Goal: Communication & Community: Participate in discussion

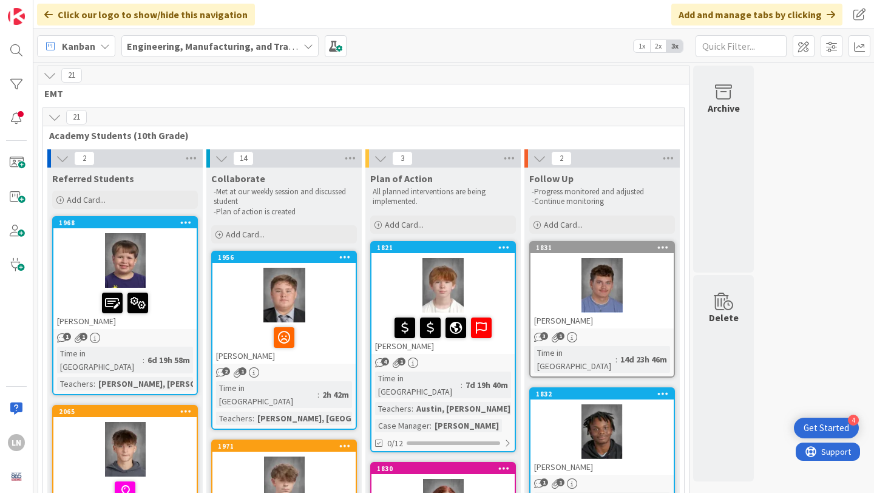
click at [296, 278] on div at bounding box center [284, 295] width 143 height 55
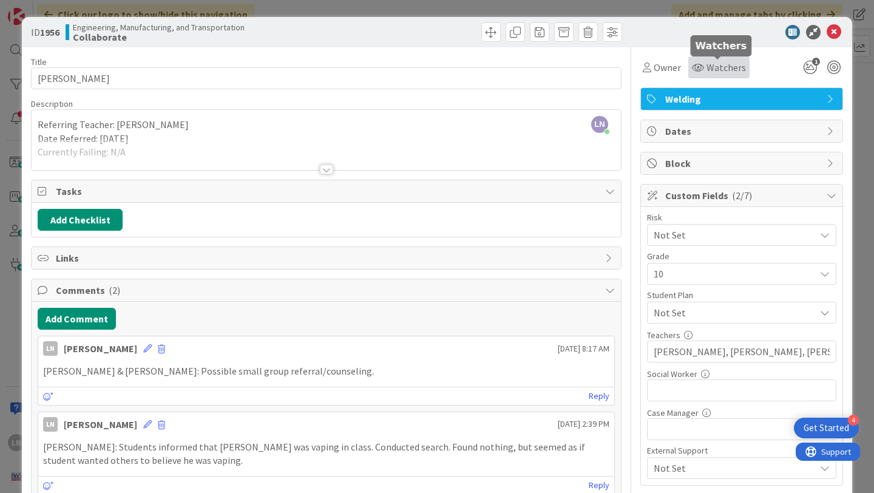
click at [707, 72] on span "Watchers" at bounding box center [726, 67] width 39 height 15
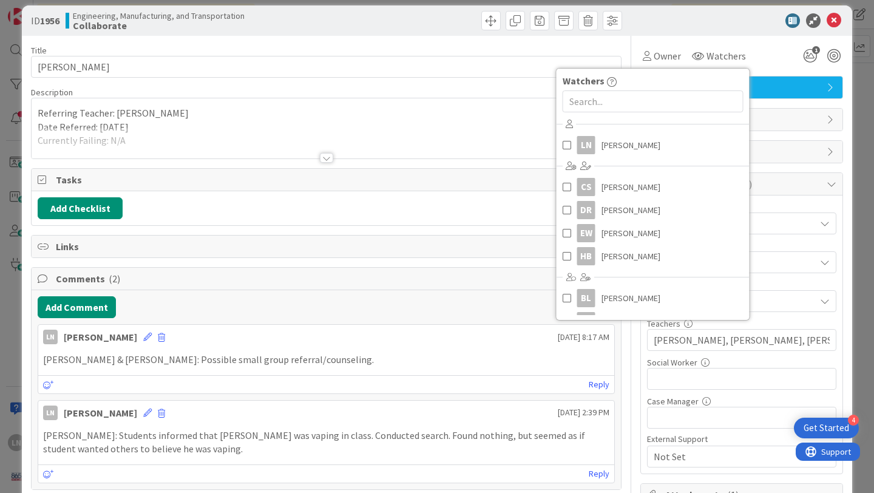
scroll to position [10, 0]
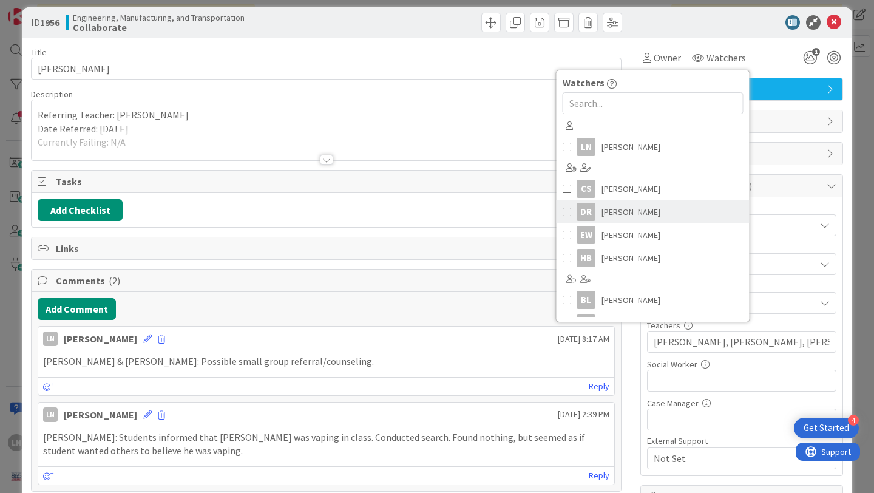
click at [565, 208] on span at bounding box center [567, 212] width 9 height 18
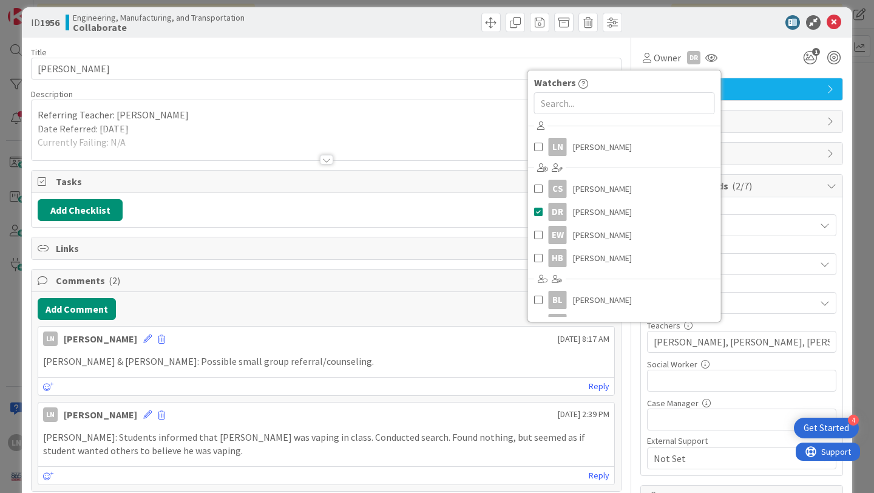
click at [760, 46] on div "Owner DR Watchers LN Logan Nester CS Caton Swift DR Delaina Rhodes EW Emily Wri…" at bounding box center [742, 53] width 203 height 31
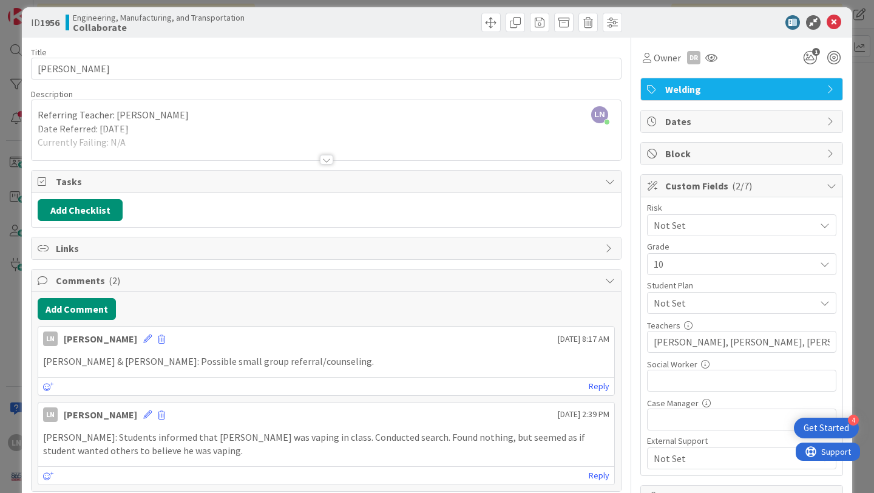
click at [327, 161] on div at bounding box center [326, 160] width 13 height 10
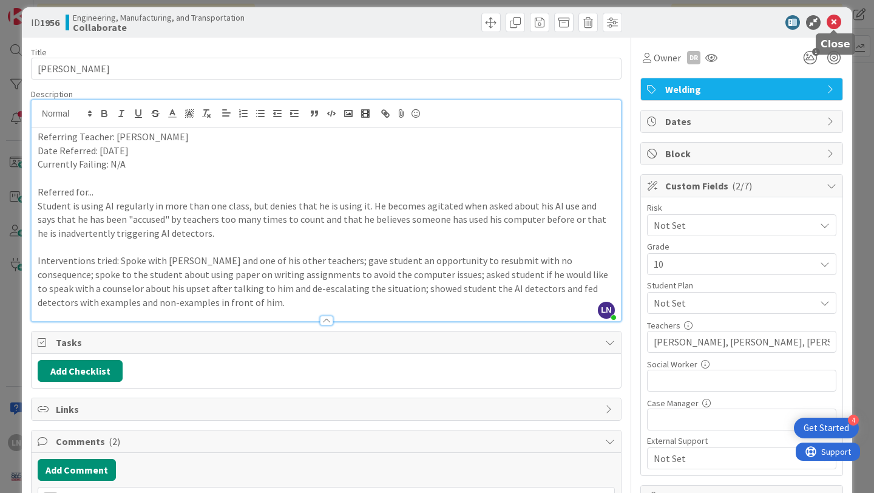
click at [836, 20] on icon at bounding box center [834, 22] width 15 height 15
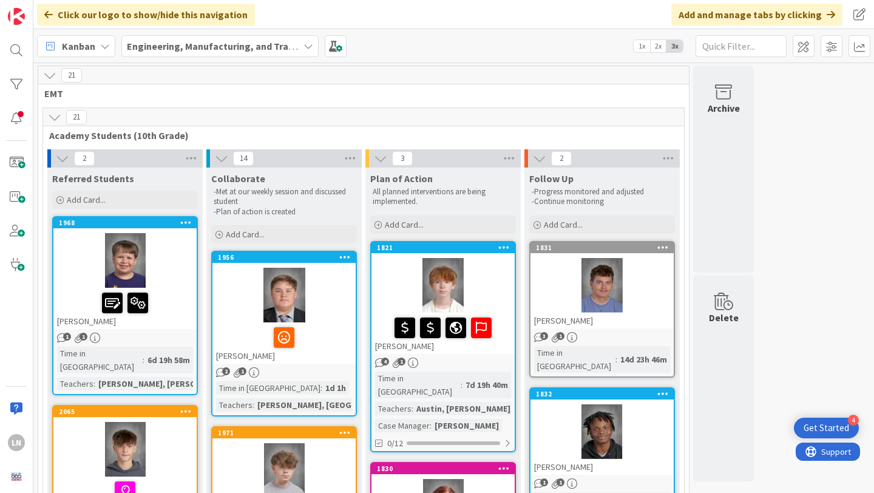
click at [327, 321] on div at bounding box center [284, 295] width 143 height 55
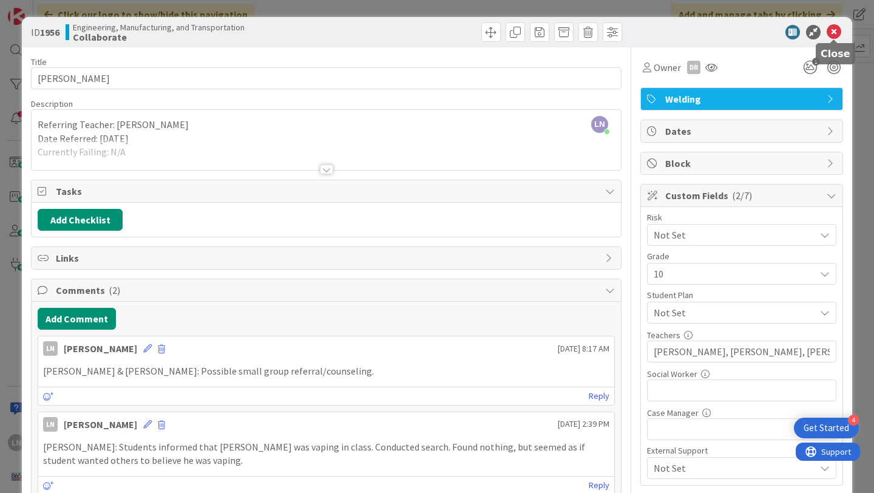
click at [834, 30] on icon at bounding box center [834, 32] width 15 height 15
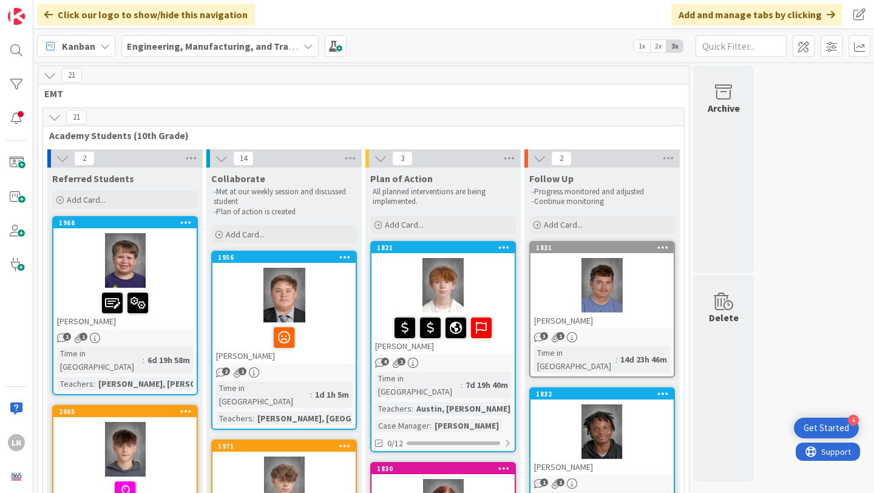
click at [458, 44] on div "Kanban Engineering, Manufacturing, and Transportation 1x 2x 3x" at bounding box center [453, 45] width 841 height 33
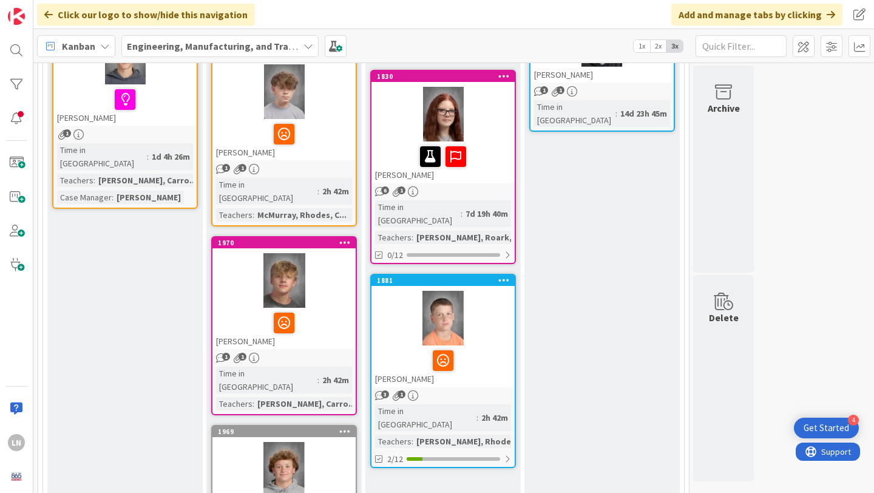
scroll to position [393, 0]
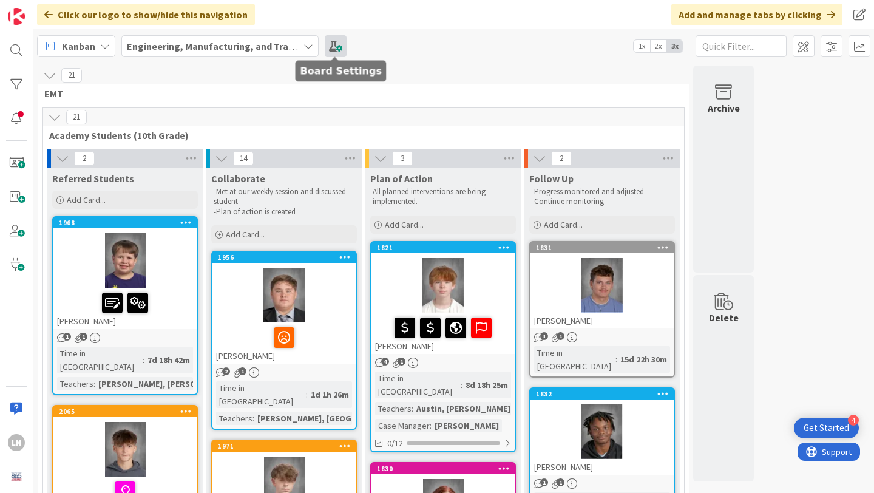
click at [335, 48] on span at bounding box center [336, 46] width 22 height 22
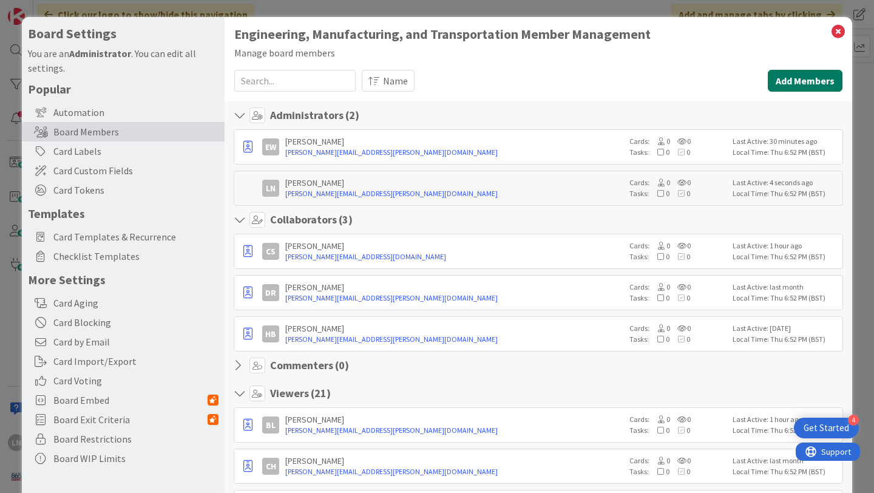
click at [807, 79] on button "Add Members" at bounding box center [805, 81] width 75 height 22
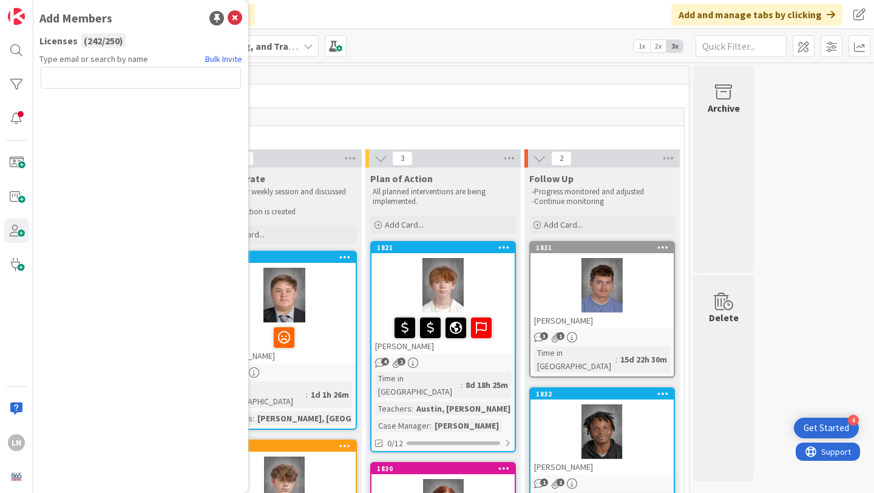
type input "e"
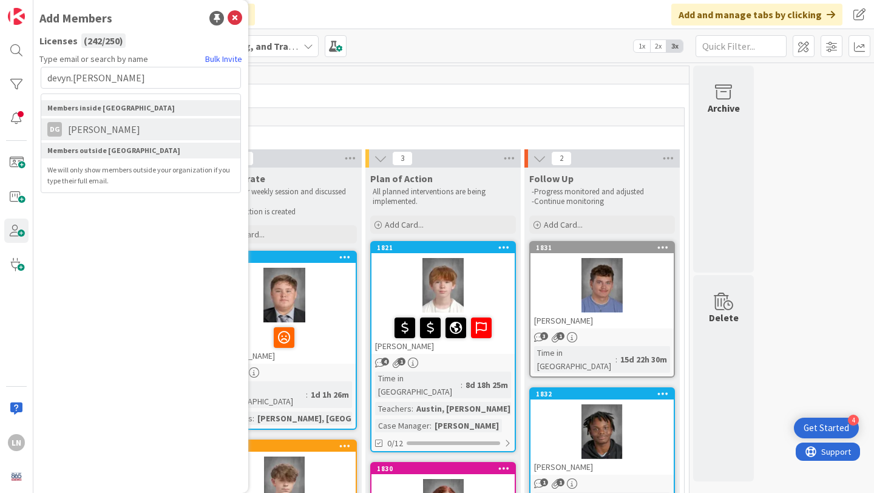
type input "devyn.[PERSON_NAME]"
click at [146, 129] on span "[PERSON_NAME]" at bounding box center [104, 129] width 84 height 15
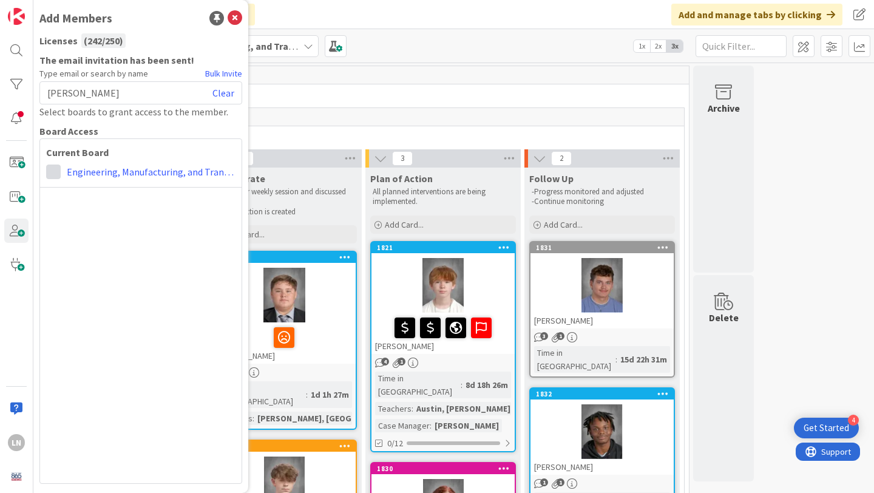
click at [56, 170] on span at bounding box center [53, 172] width 15 height 15
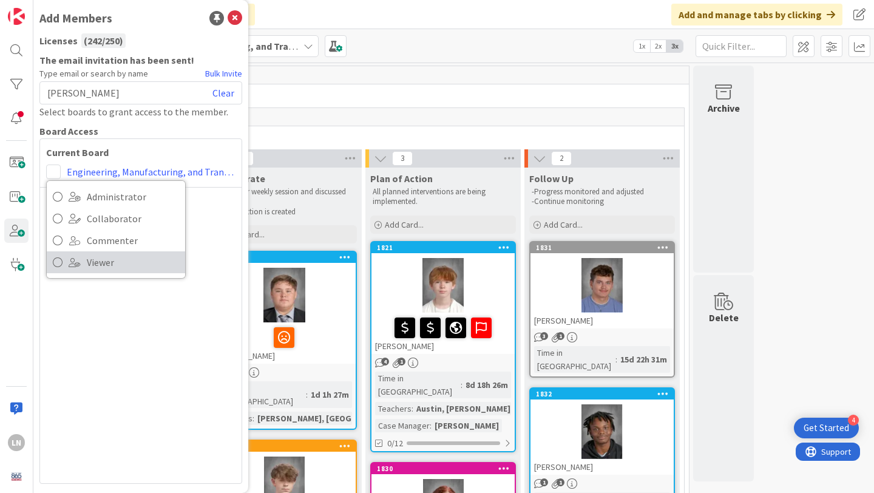
click at [54, 261] on icon at bounding box center [58, 262] width 10 height 18
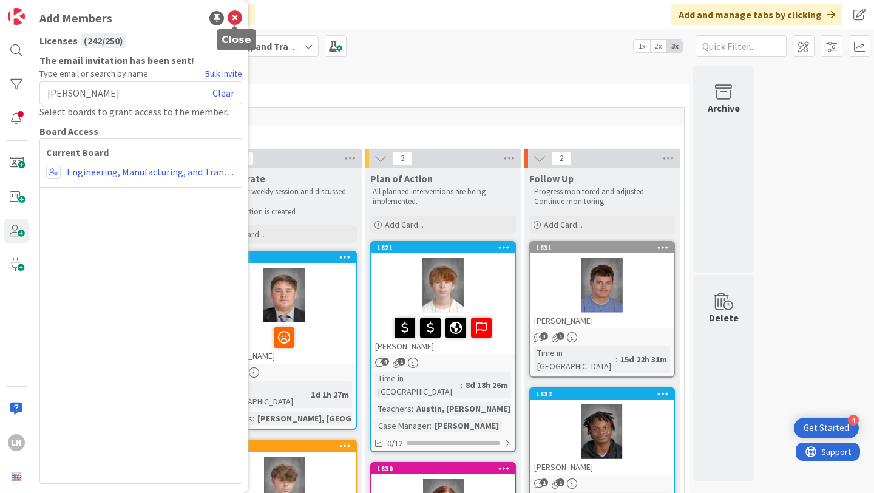
click at [238, 18] on icon at bounding box center [235, 18] width 15 height 15
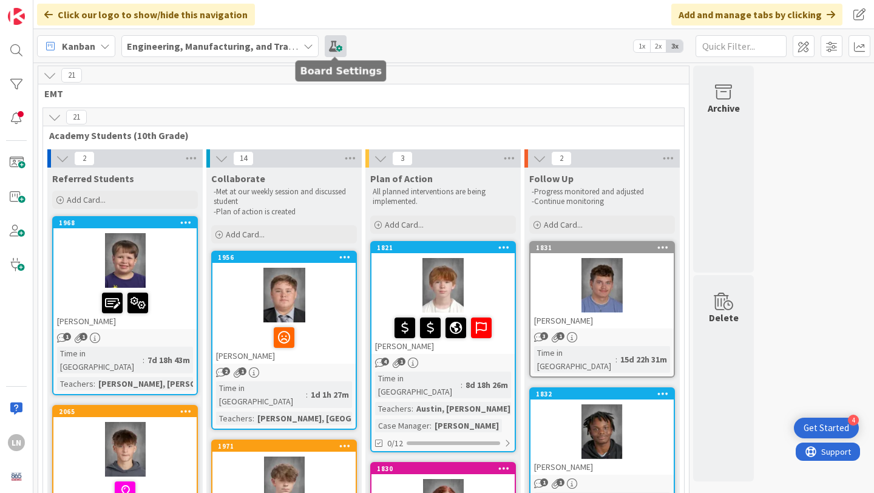
click at [337, 40] on span at bounding box center [336, 46] width 22 height 22
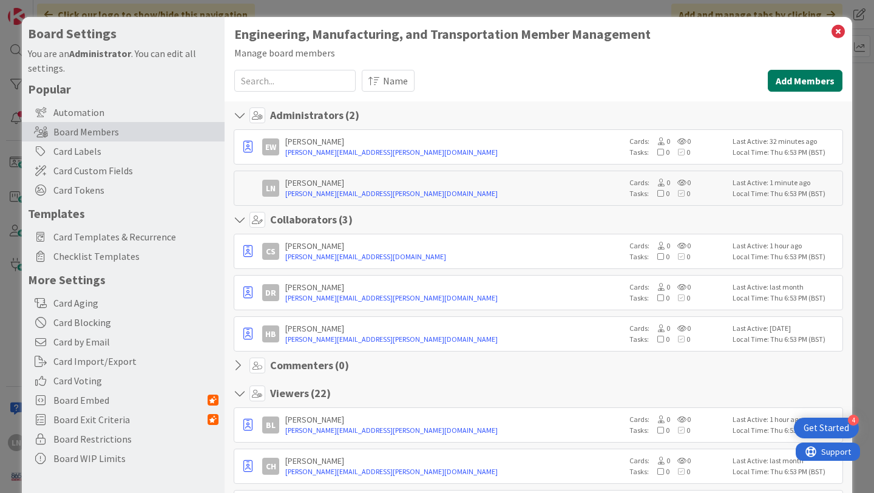
click at [834, 79] on button "Add Members" at bounding box center [805, 81] width 75 height 22
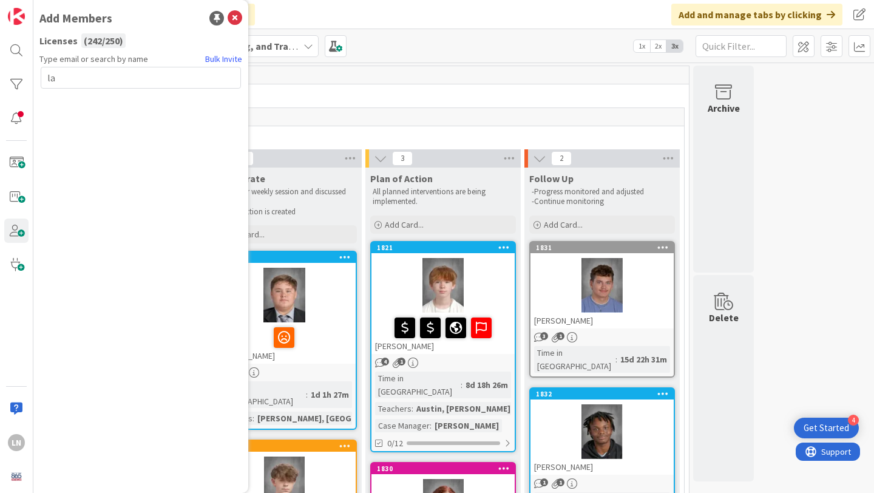
type input "l"
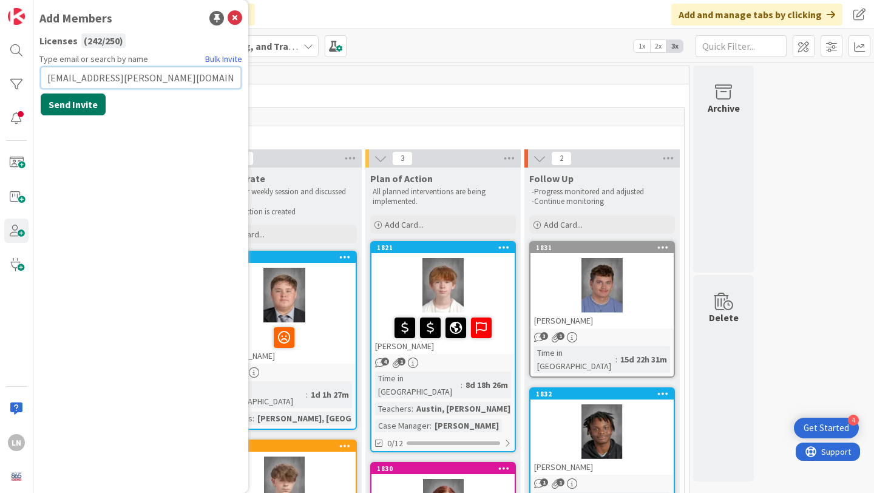
type input "[EMAIL_ADDRESS][PERSON_NAME][DOMAIN_NAME]"
click at [84, 107] on button "Send Invite" at bounding box center [73, 105] width 65 height 22
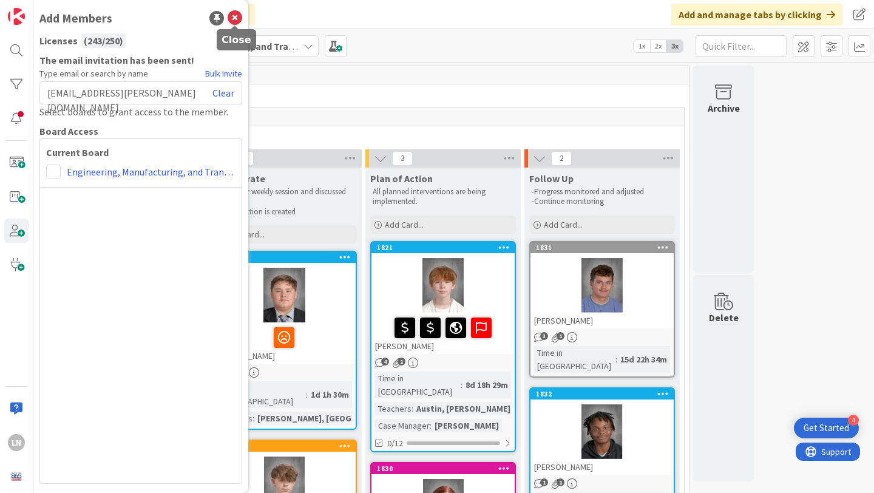
click at [235, 18] on icon at bounding box center [235, 18] width 15 height 15
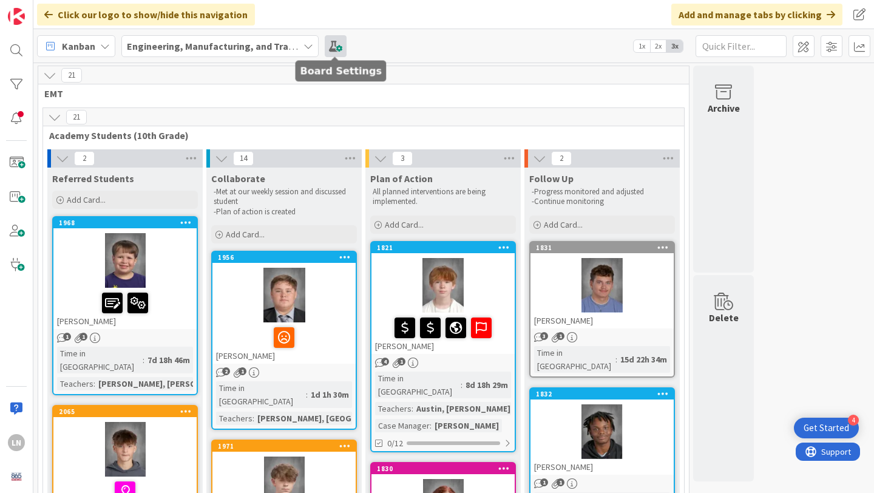
click at [339, 41] on span at bounding box center [336, 46] width 22 height 22
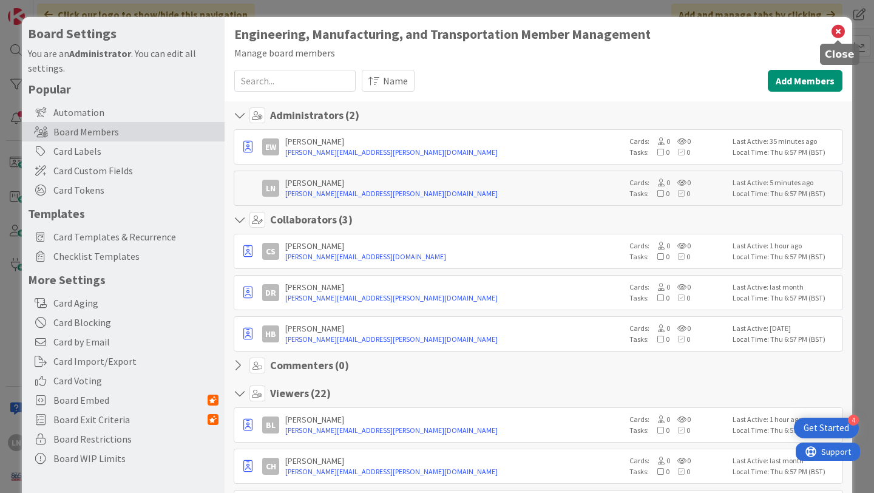
click at [840, 30] on icon at bounding box center [839, 31] width 16 height 17
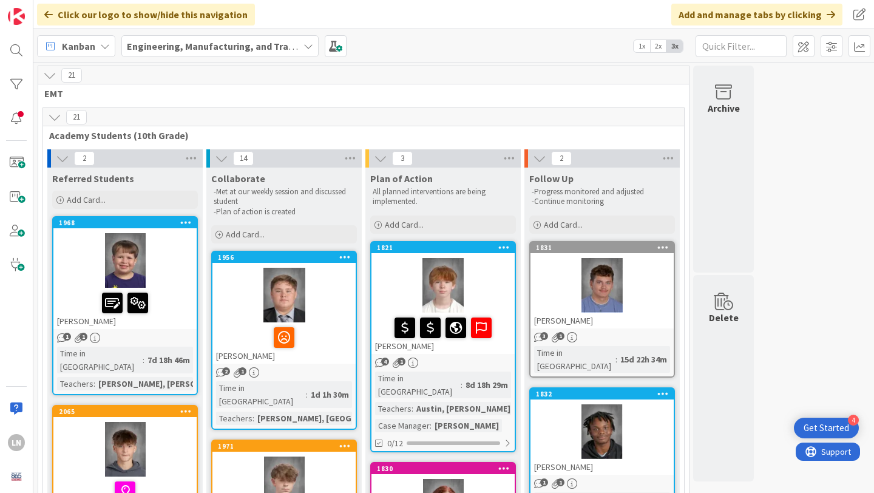
click at [507, 42] on div "Kanban Engineering, Manufacturing, and Transportation 1x 2x 3x" at bounding box center [453, 45] width 841 height 33
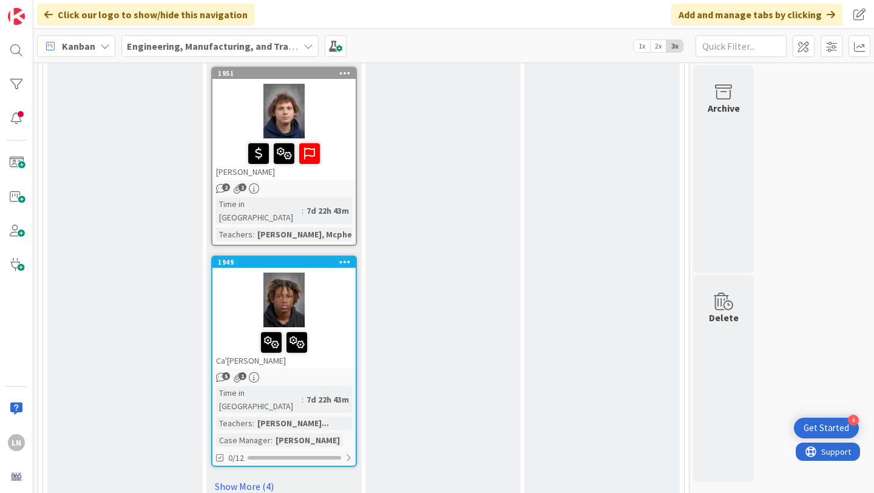
scroll to position [1702, 0]
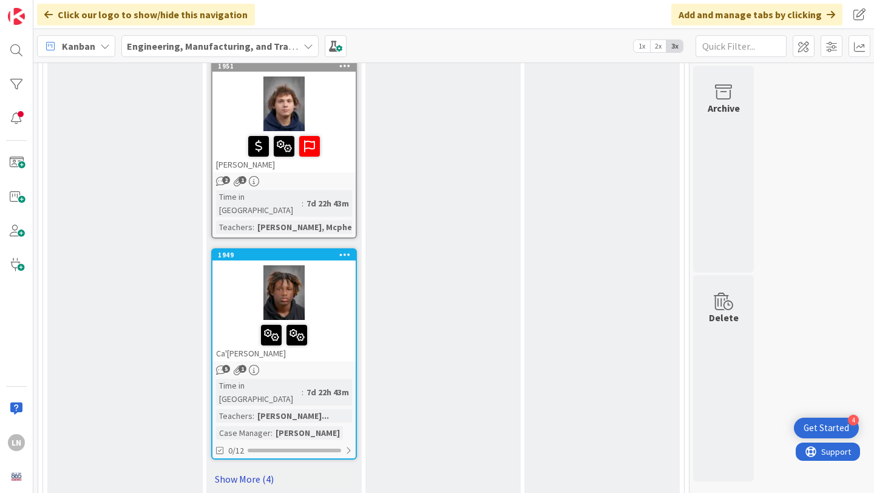
click at [249, 469] on link "Show More (4)" at bounding box center [284, 478] width 146 height 19
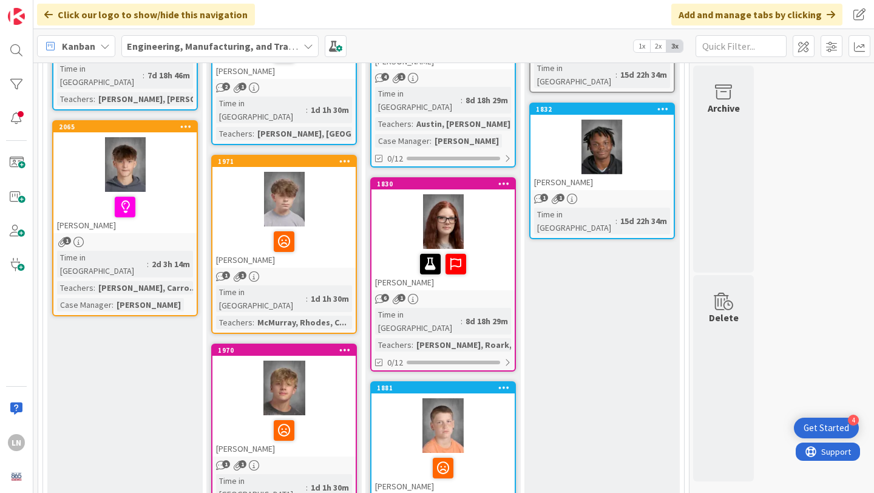
scroll to position [0, 0]
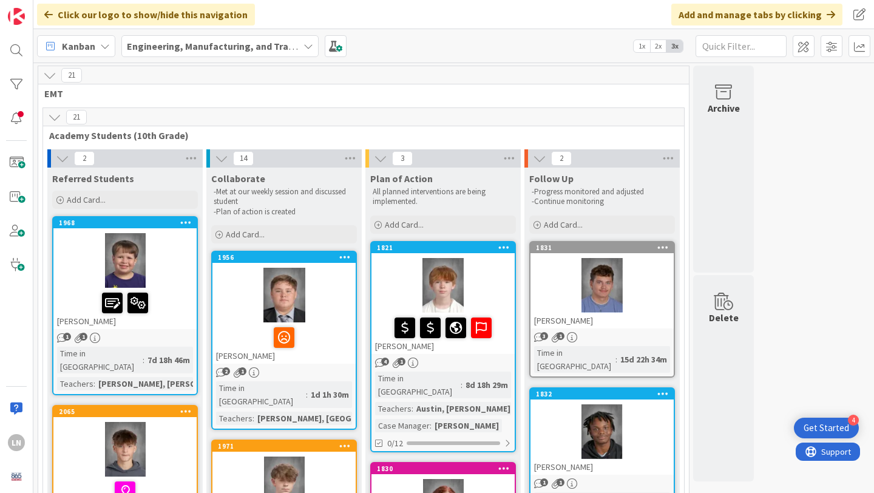
click at [188, 244] on div at bounding box center [124, 260] width 143 height 55
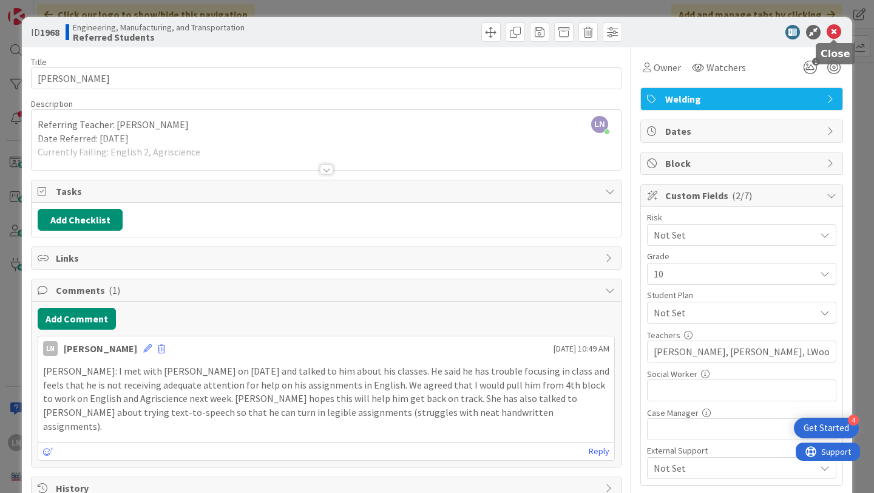
click at [835, 33] on icon at bounding box center [834, 32] width 15 height 15
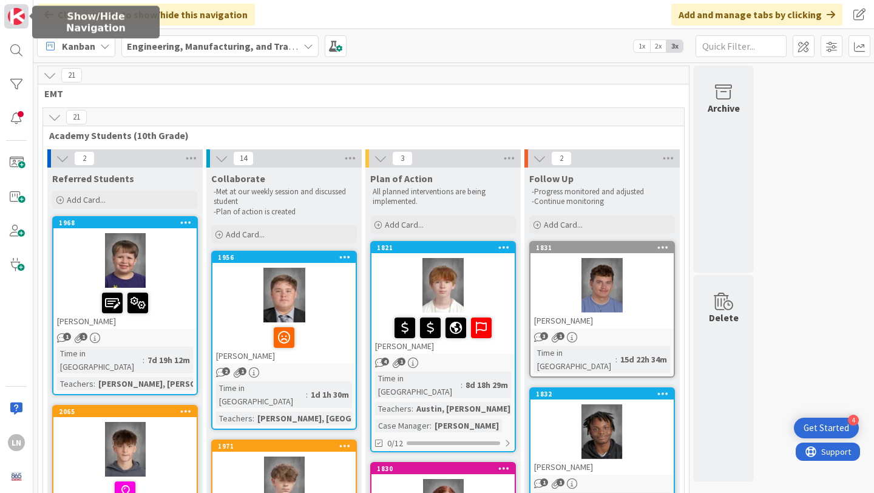
click at [14, 17] on img at bounding box center [16, 16] width 17 height 17
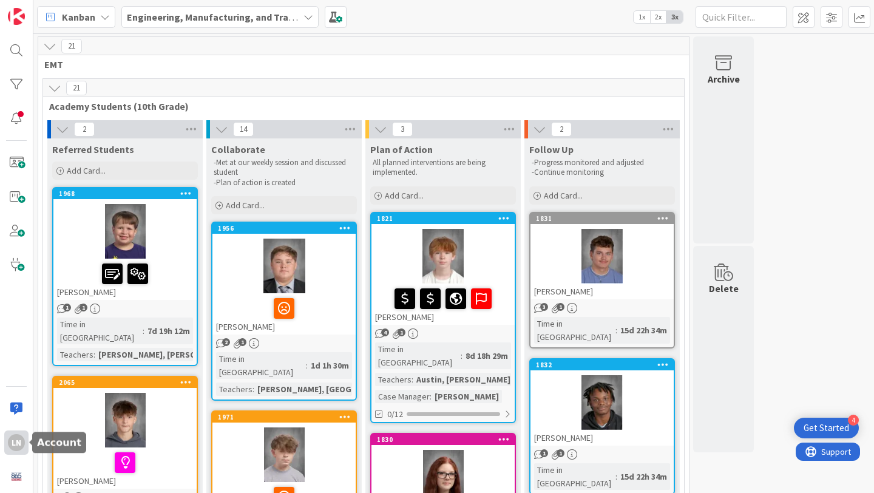
click at [10, 442] on div "LN" at bounding box center [16, 442] width 17 height 17
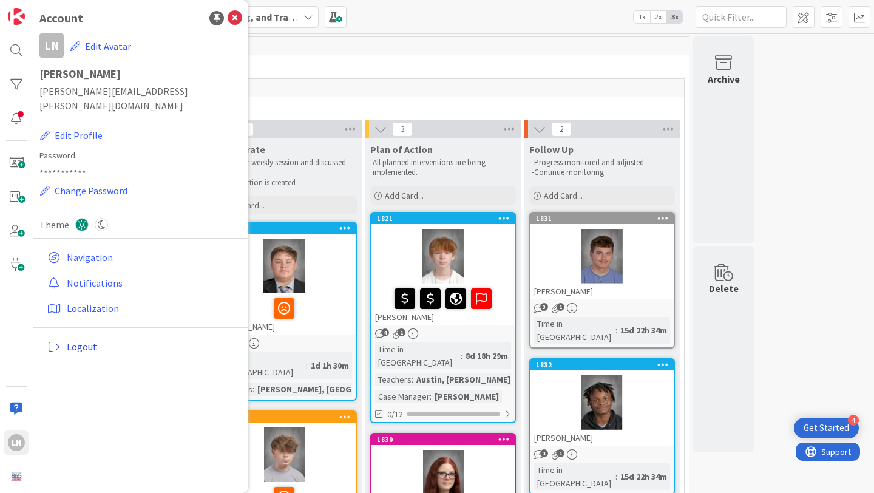
click at [89, 339] on span "Logout" at bounding box center [152, 346] width 171 height 15
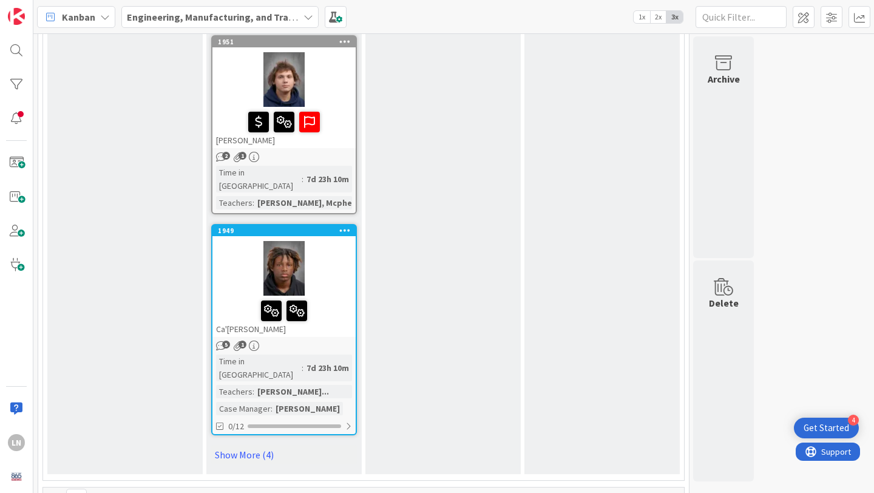
scroll to position [1701, 0]
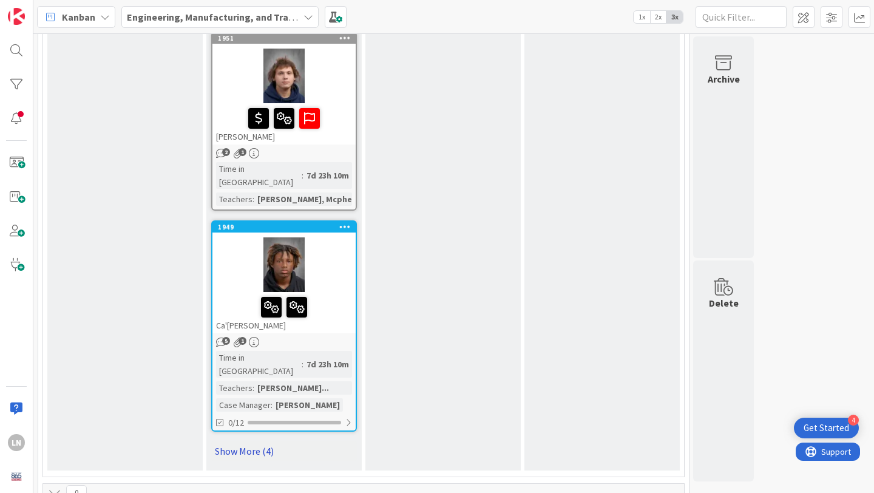
click at [248, 441] on link "Show More (4)" at bounding box center [284, 450] width 146 height 19
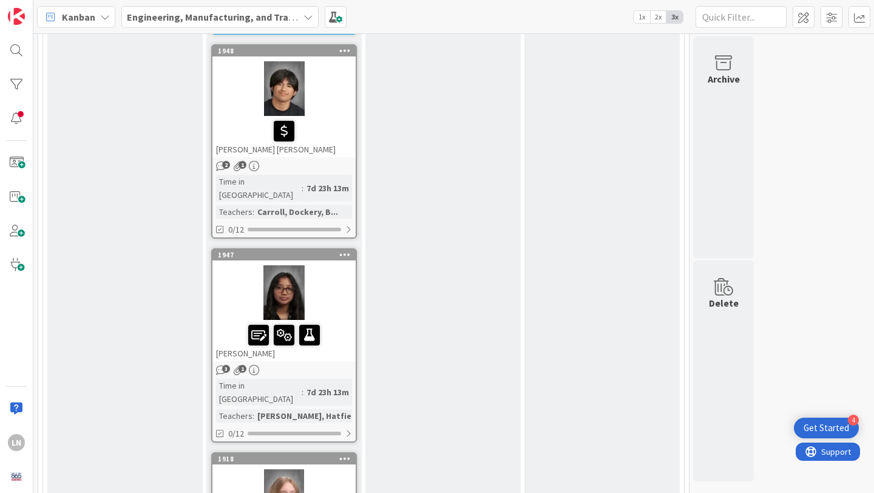
scroll to position [2091, 0]
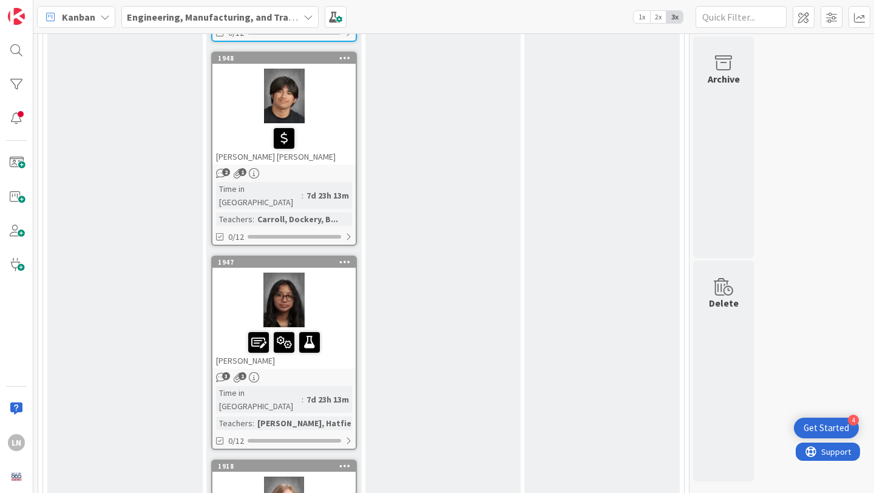
click at [321, 273] on div at bounding box center [284, 300] width 143 height 55
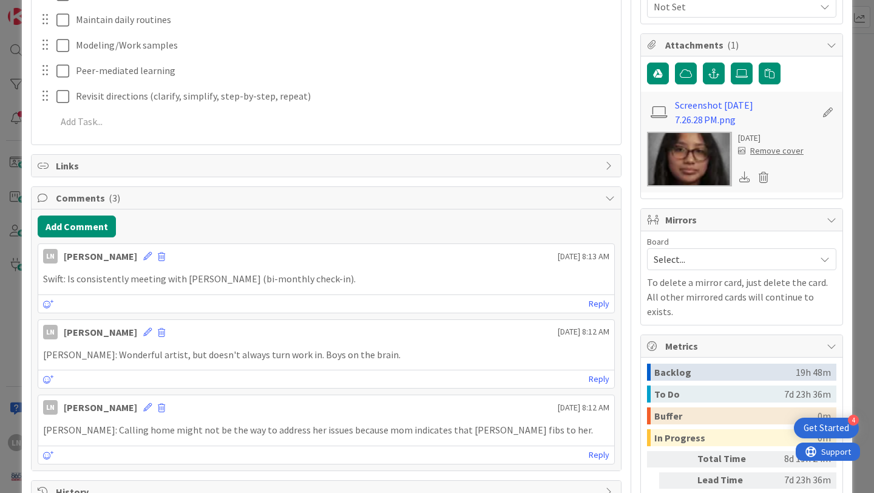
scroll to position [415, 0]
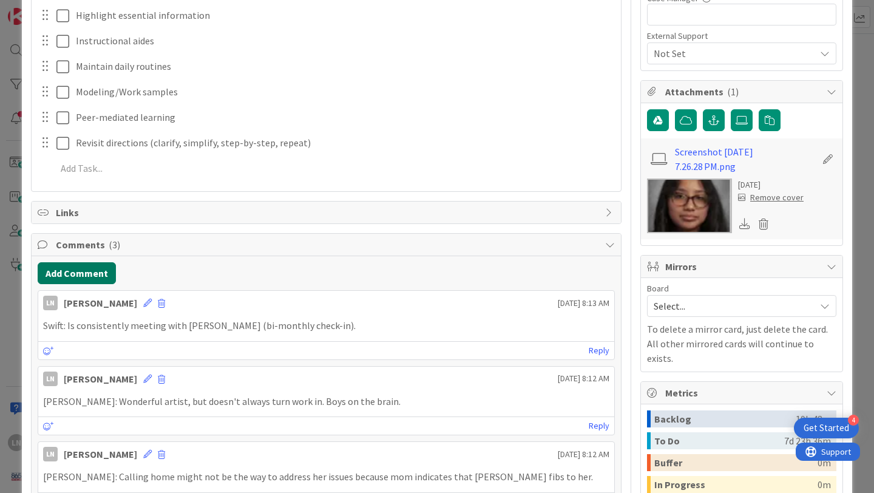
click at [78, 274] on button "Add Comment" at bounding box center [77, 273] width 78 height 22
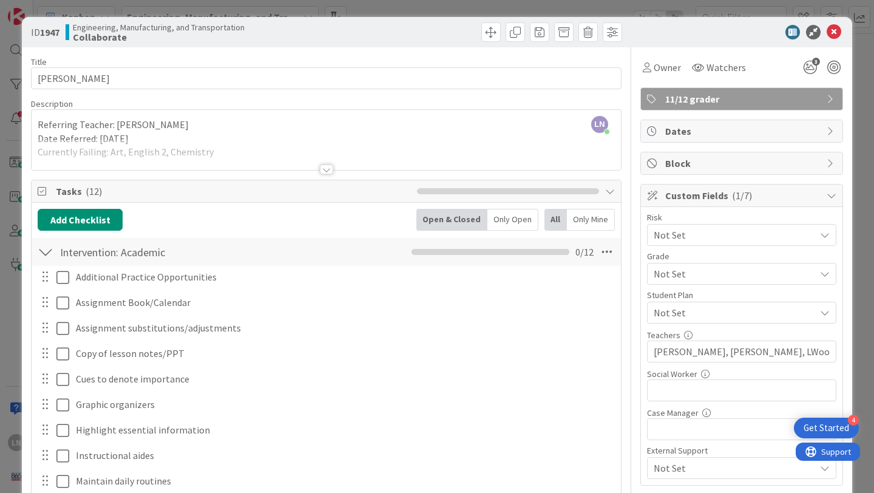
scroll to position [585, 0]
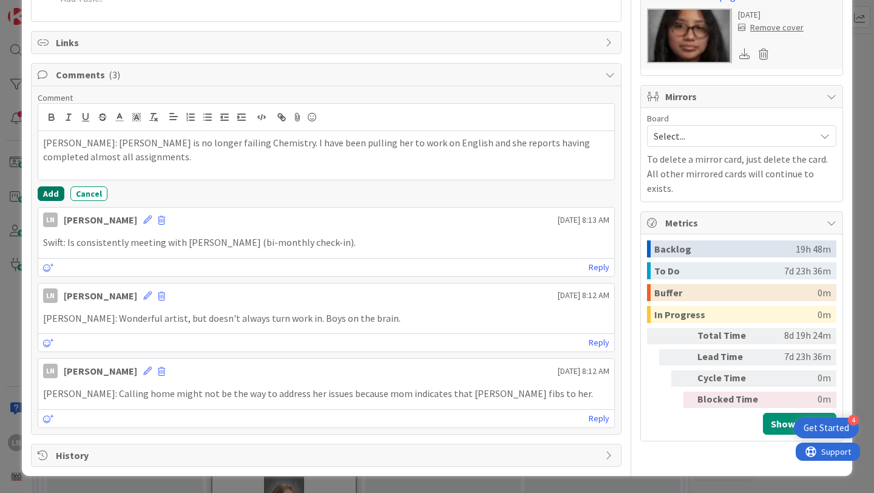
click at [53, 192] on button "Add" at bounding box center [51, 193] width 27 height 15
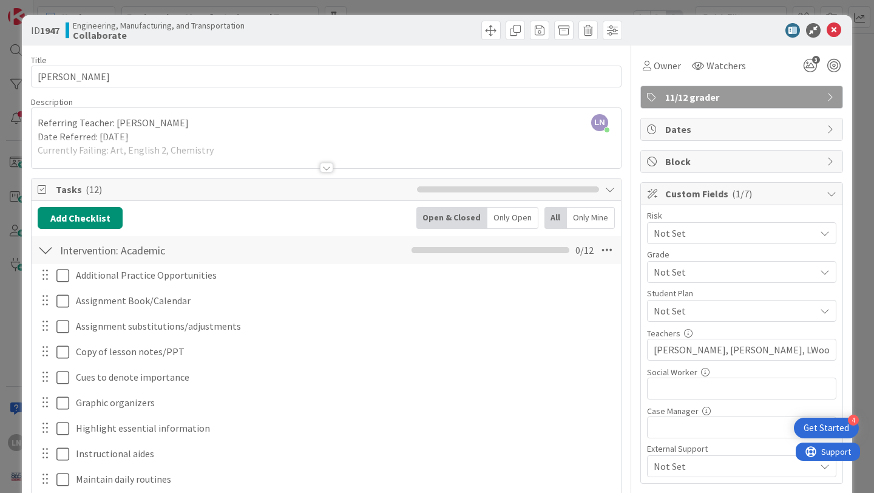
scroll to position [0, 0]
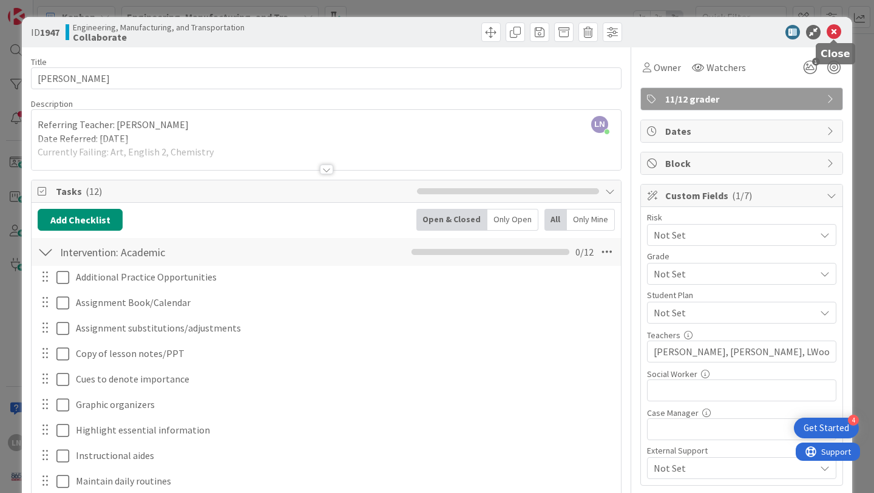
click at [833, 33] on icon at bounding box center [834, 32] width 15 height 15
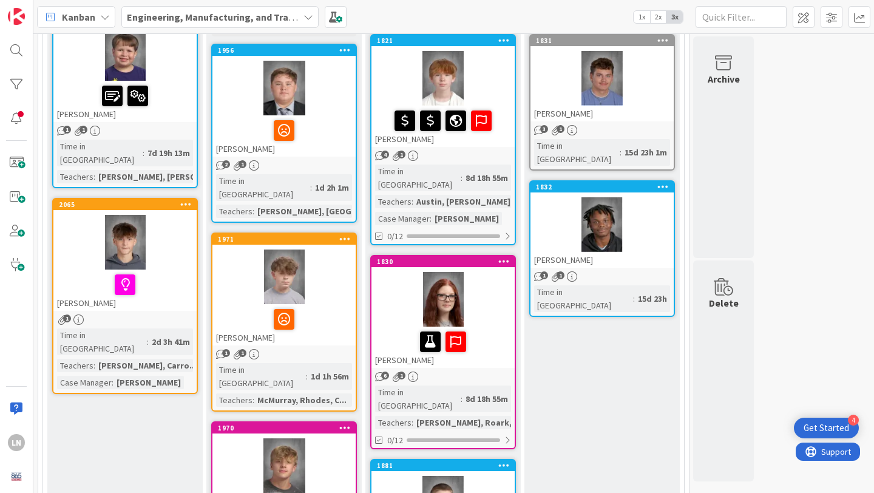
scroll to position [162, 0]
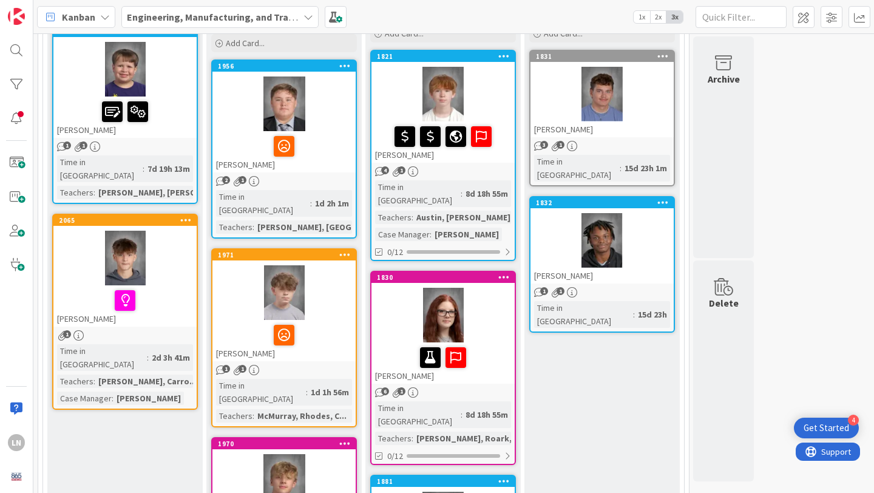
click at [328, 141] on div at bounding box center [284, 147] width 136 height 26
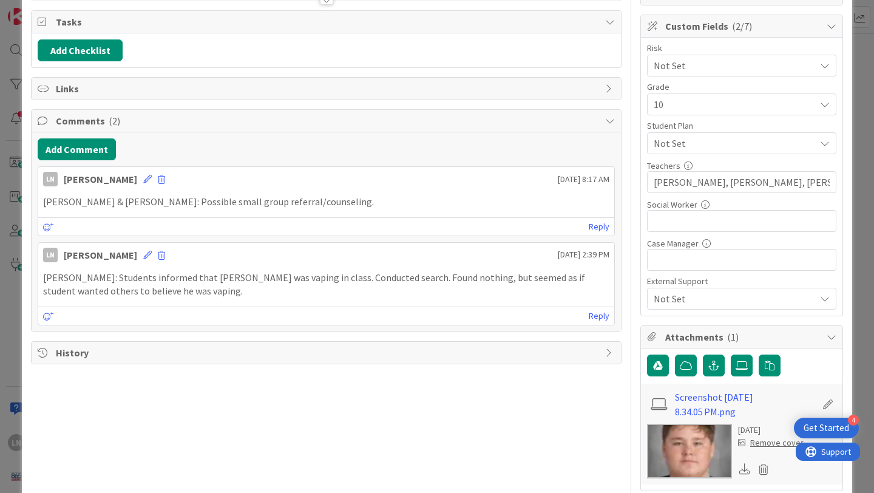
scroll to position [177, 0]
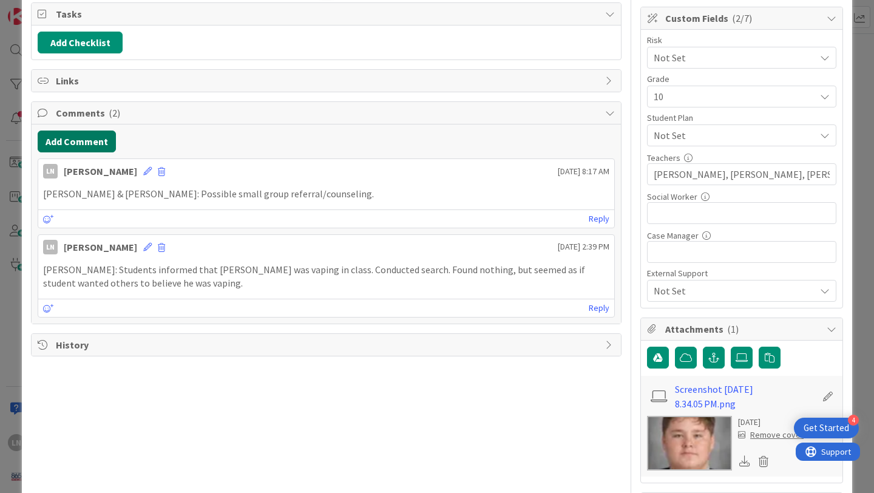
click at [90, 145] on button "Add Comment" at bounding box center [77, 142] width 78 height 22
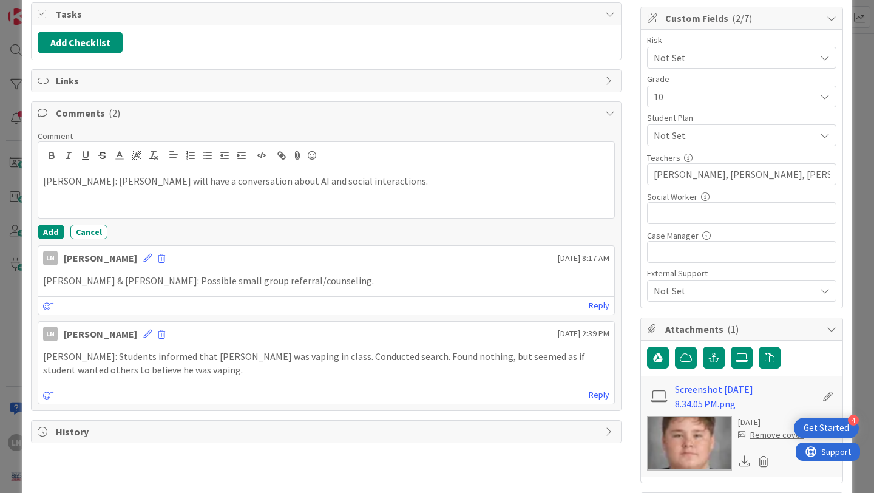
click at [101, 184] on p "[PERSON_NAME]: [PERSON_NAME] will have a conversation about AI and social inter…" at bounding box center [326, 181] width 567 height 14
click at [280, 183] on p "[PERSON_NAME]: [PERSON_NAME]/[PERSON_NAME] will have a conversation about AI an…" at bounding box center [326, 181] width 567 height 14
click at [343, 181] on p "[PERSON_NAME]: [PERSON_NAME]/[PERSON_NAME] will have a conversation about AI, s…" at bounding box center [326, 181] width 567 height 14
click at [49, 230] on button "Add" at bounding box center [51, 232] width 27 height 15
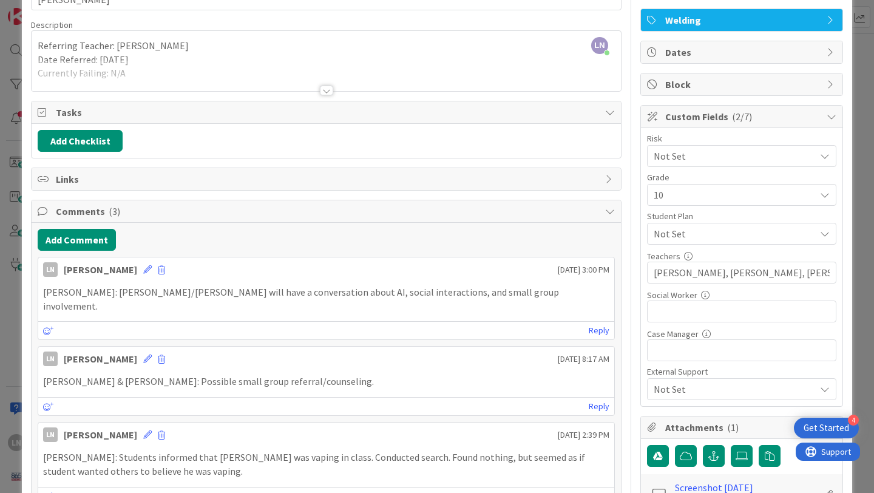
scroll to position [0, 0]
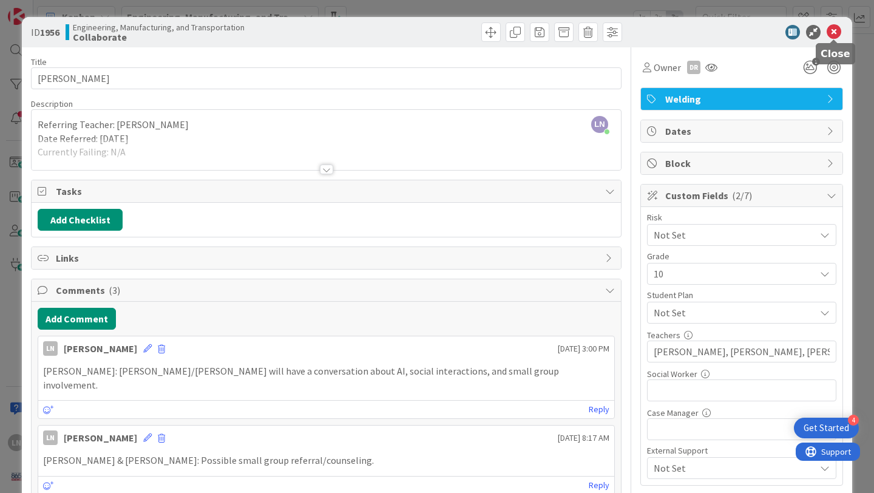
click at [837, 32] on icon at bounding box center [834, 32] width 15 height 15
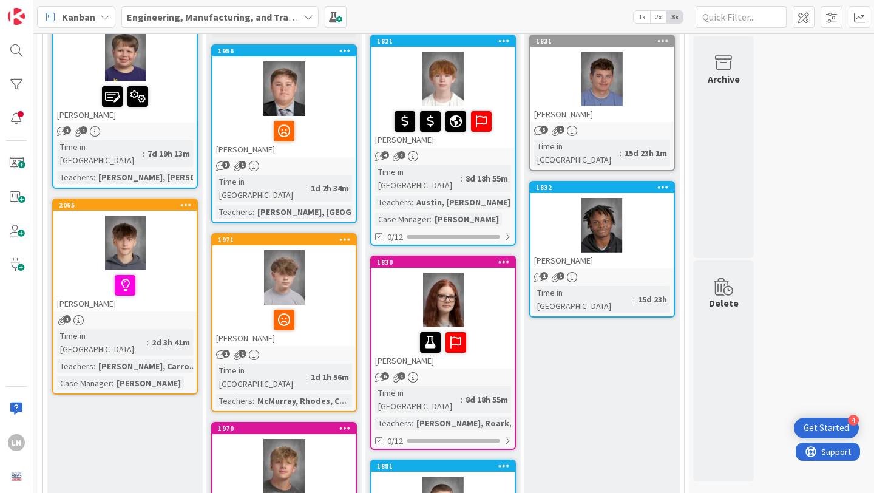
click at [482, 69] on div at bounding box center [443, 79] width 143 height 55
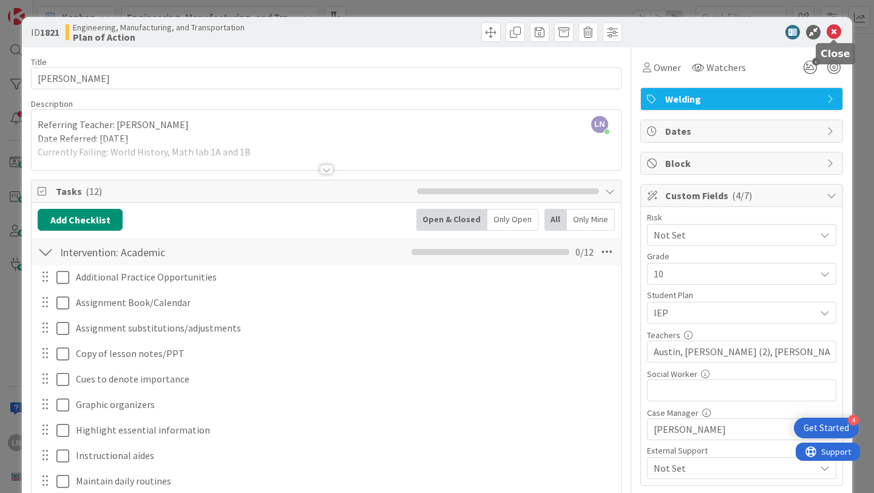
click at [834, 33] on icon at bounding box center [834, 32] width 15 height 15
